Goal: Obtain resource: Obtain resource

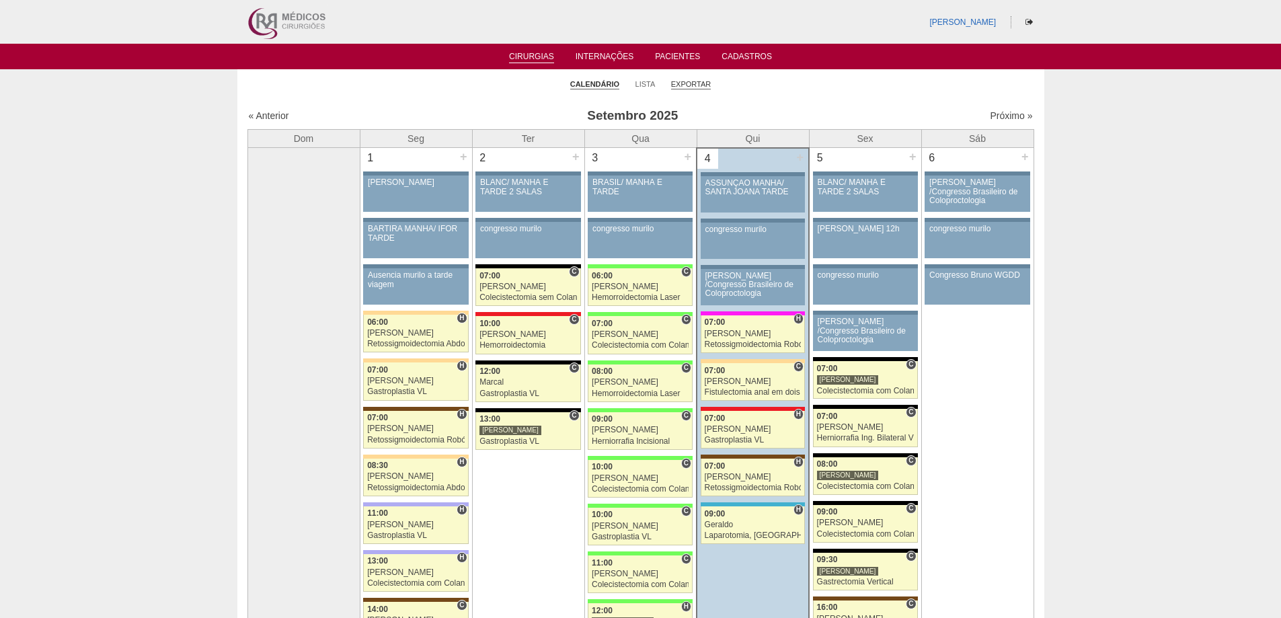
click at [680, 83] on link "Exportar" at bounding box center [691, 84] width 40 height 10
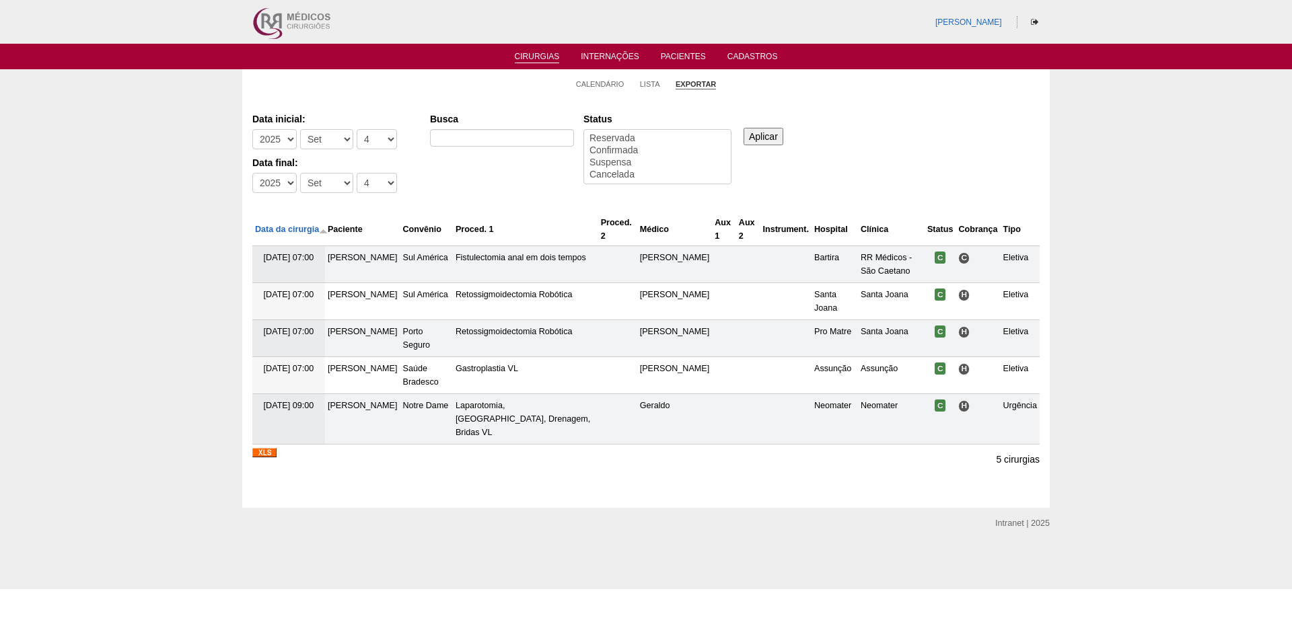
select select
click at [357, 137] on select "-Dia 1 2 3 4 5 6 7 8 9 10 11 12 13 14 15 16 17 18 19 20 21 22 23 24 25 26 27 28…" at bounding box center [377, 139] width 40 height 20
select select "1"
click at [357, 129] on select "-Dia 1 2 3 4 5 6 7 8 9 10 11 12 13 14 15 16 17 18 19 20 21 22 23 24 25 26 27 28…" at bounding box center [377, 139] width 40 height 20
drag, startPoint x: 372, startPoint y: 174, endPoint x: 373, endPoint y: 192, distance: 18.2
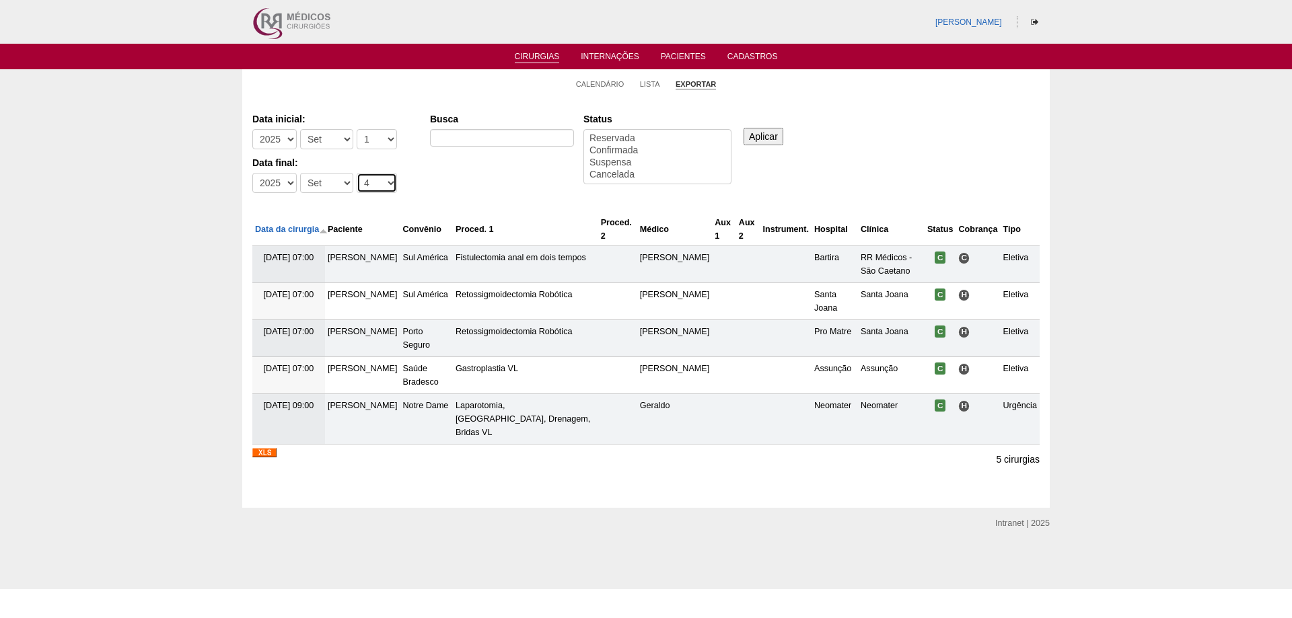
click at [372, 181] on select "-Dia 1 2 3 4 5 6 7 8 9 10 11 12 13 14 15 16 17 18 19 20 21 22 23 24 25 26 27 28…" at bounding box center [377, 183] width 40 height 20
select select "30"
click at [357, 173] on select "-Dia 1 2 3 4 5 6 7 8 9 10 11 12 13 14 15 16 17 18 19 20 21 22 23 24 25 26 27 28…" at bounding box center [377, 183] width 40 height 20
click at [445, 144] on input "Busca" at bounding box center [502, 137] width 144 height 17
type input "GASTROPLASTIA"
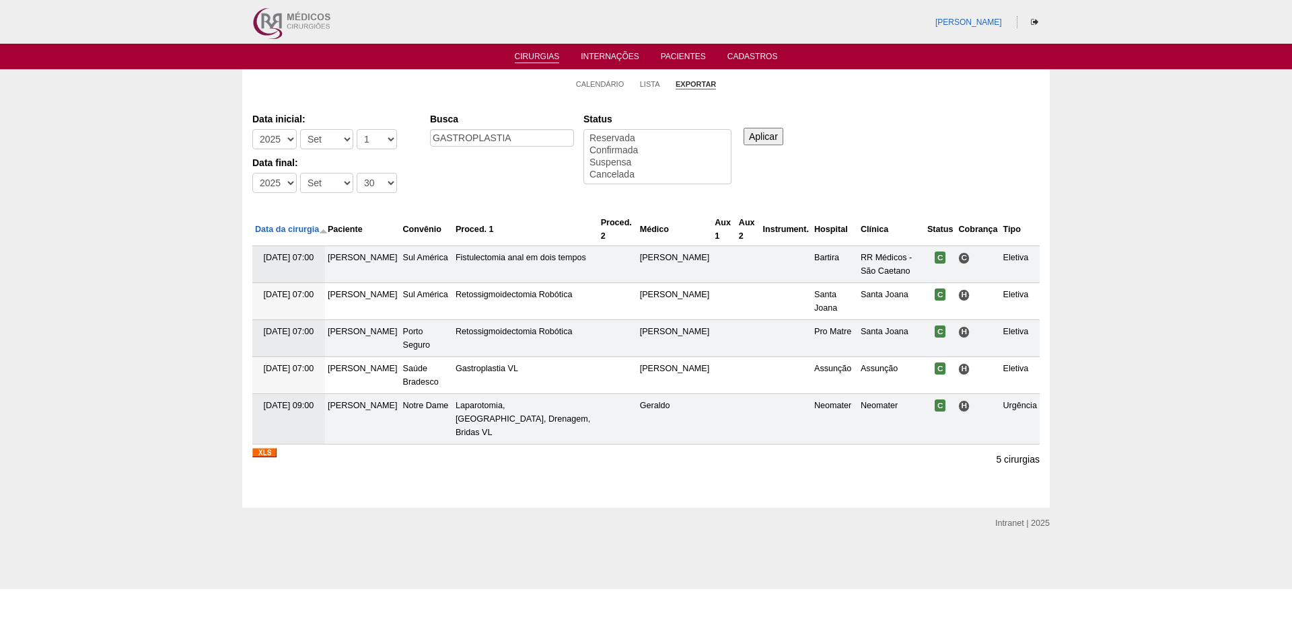
click at [775, 137] on input "Aplicar" at bounding box center [763, 136] width 40 height 17
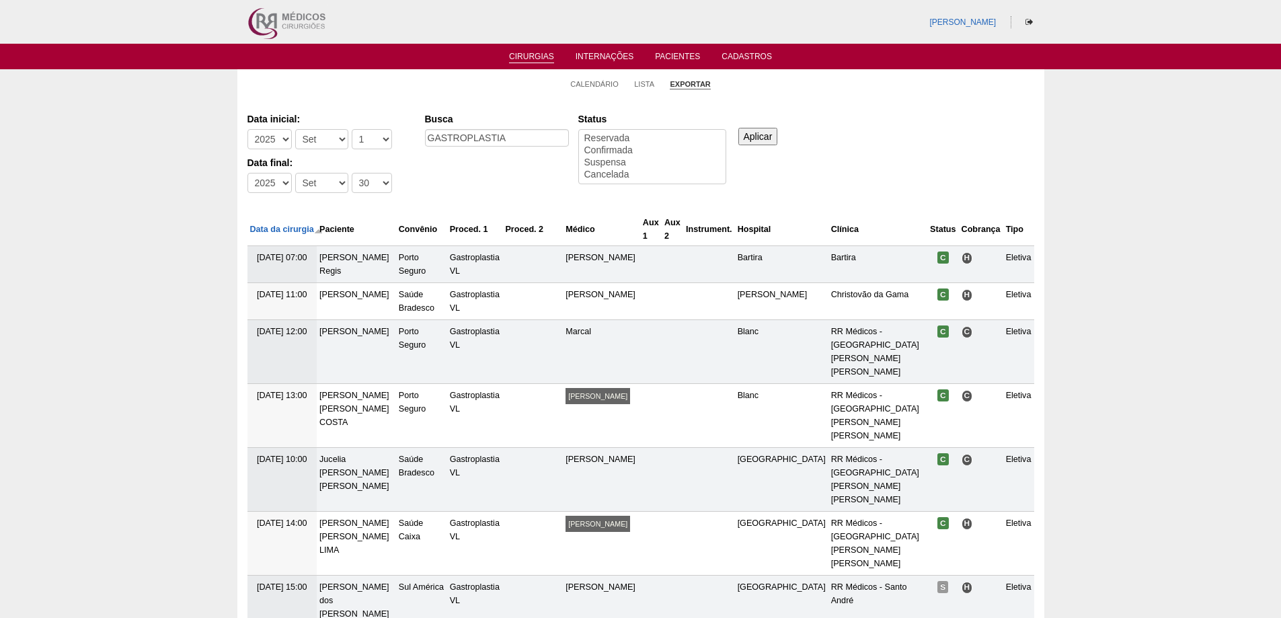
select select
drag, startPoint x: 509, startPoint y: 139, endPoint x: 352, endPoint y: 161, distance: 158.9
click at [357, 160] on div "Data inicial: -Ano 2011 2012 2013 2014 2015 2016 2017 2018 2019 2020 2021 2022 …" at bounding box center [641, 154] width 787 height 92
type input "GASTRECTOMIA VERTICAL"
click at [758, 137] on input "Aplicar" at bounding box center [759, 136] width 40 height 17
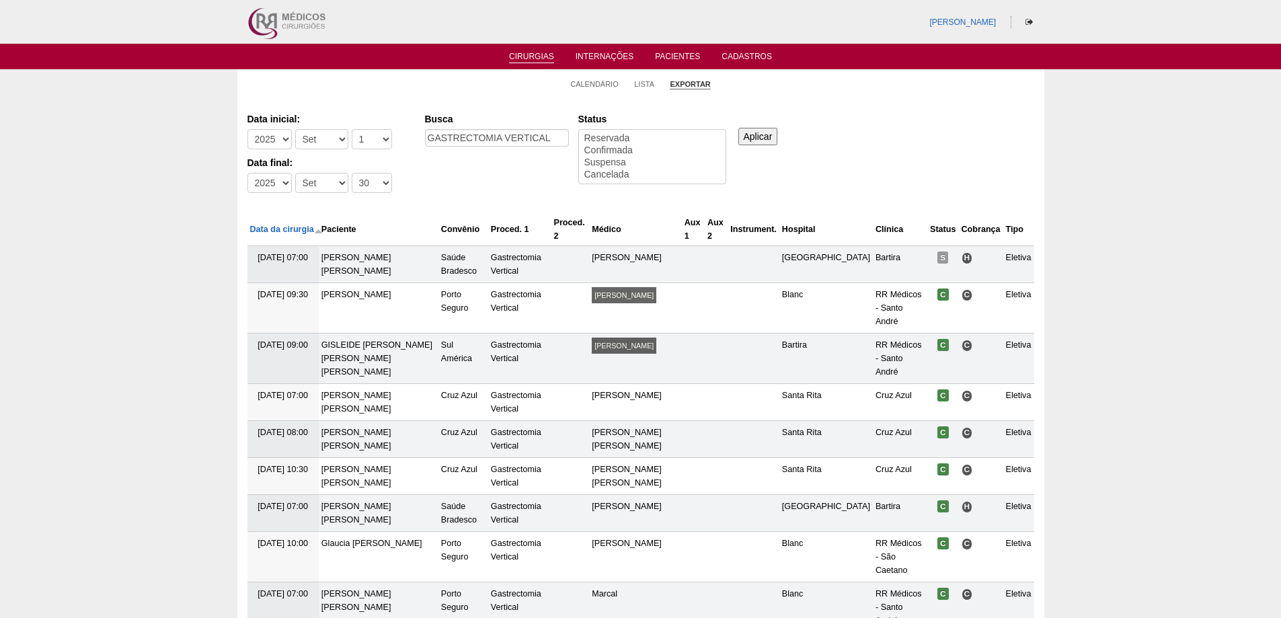
select select
click at [531, 59] on link "Cirurgias" at bounding box center [531, 57] width 45 height 11
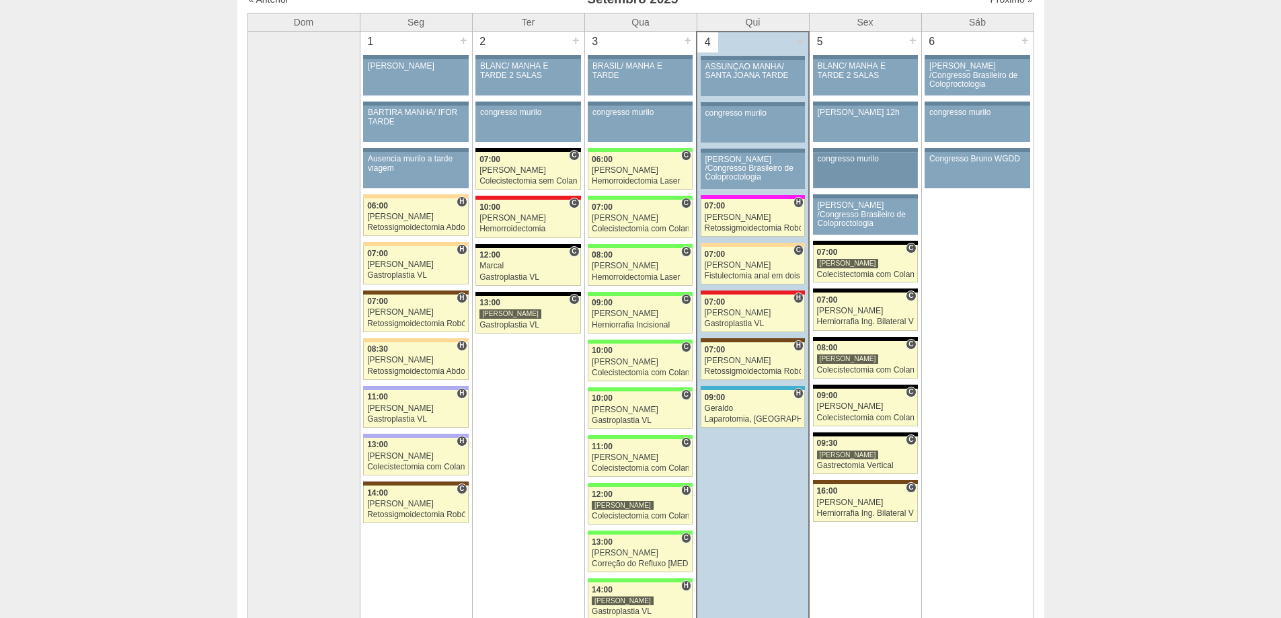
scroll to position [135, 0]
